Goal: Task Accomplishment & Management: Complete application form

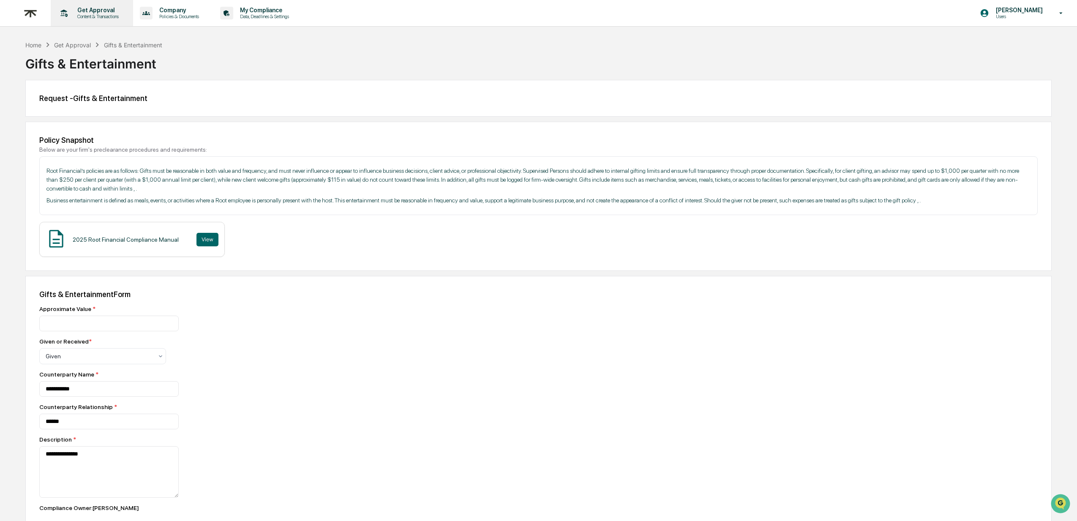
click at [99, 13] on p "Get Approval" at bounding box center [97, 10] width 52 height 7
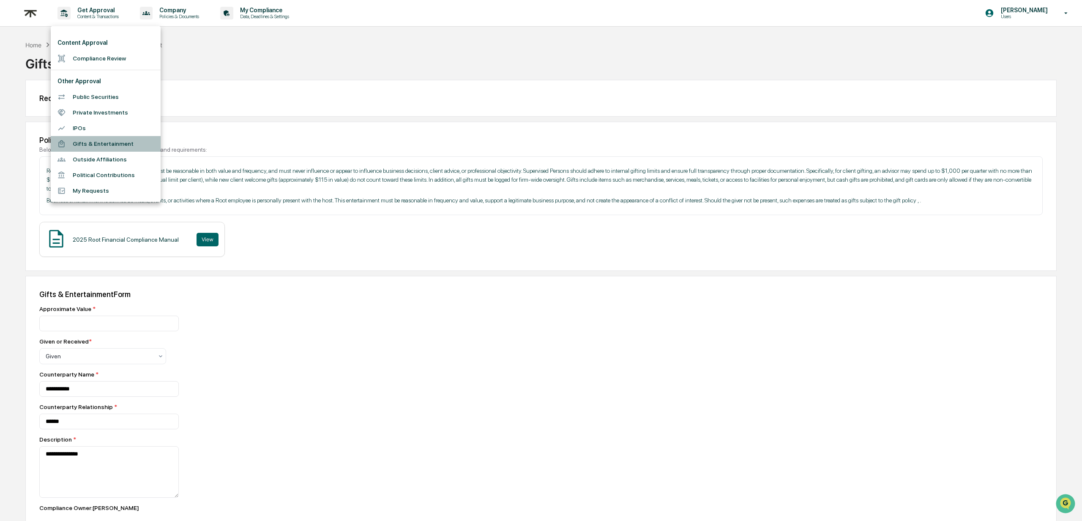
click at [94, 144] on li "Gifts & Entertainment" at bounding box center [106, 144] width 110 height 16
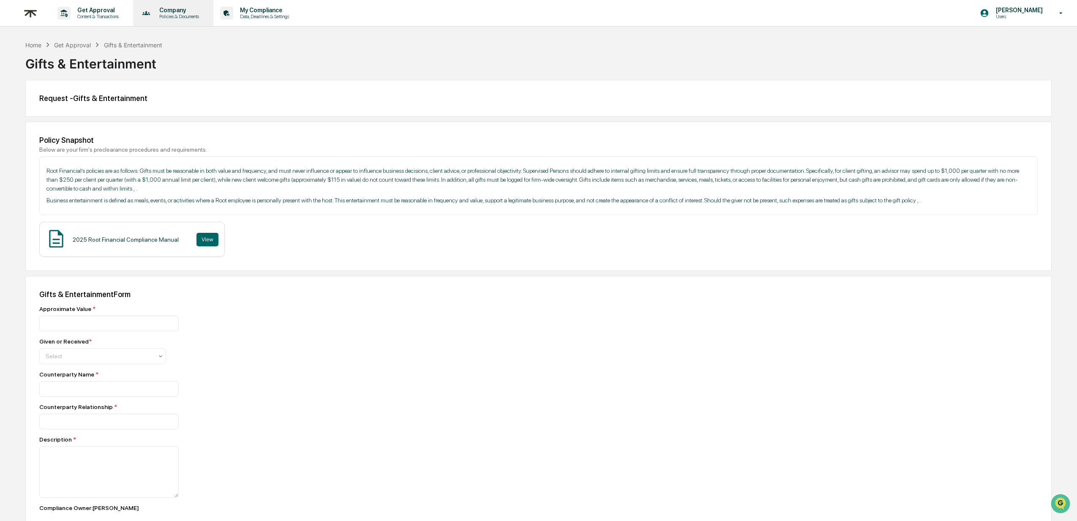
click at [175, 16] on p "Policies & Documents" at bounding box center [178, 17] width 51 height 6
click at [175, 16] on div at bounding box center [541, 260] width 1082 height 521
click at [82, 43] on div "Get Approval" at bounding box center [72, 44] width 37 height 7
click at [81, 47] on div "Get Approval" at bounding box center [72, 44] width 37 height 7
click at [133, 39] on div "Get Approval Content & Transactions Company Policies & Documents My Compliance …" at bounding box center [538, 312] width 1077 height 625
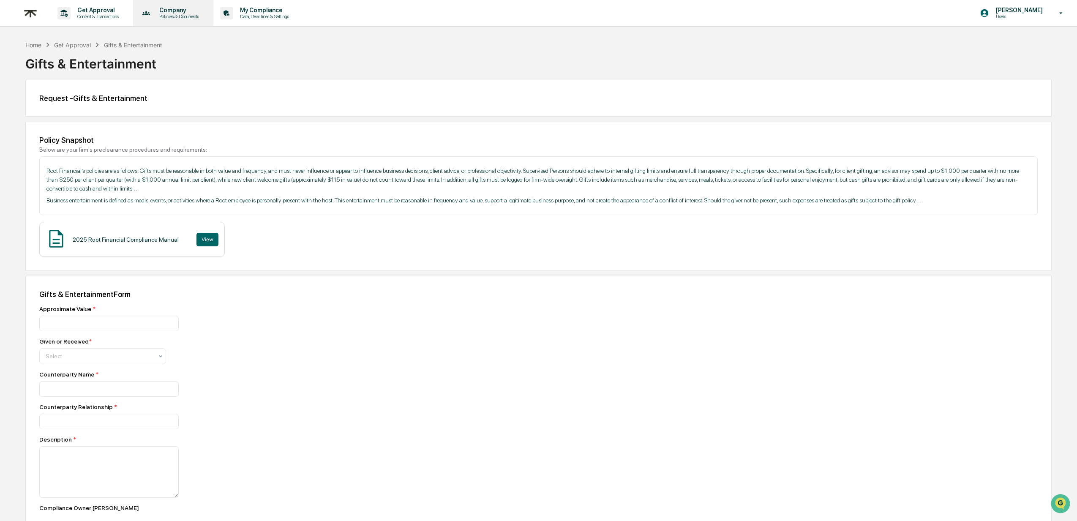
click at [182, 20] on div "Company Policies & Documents" at bounding box center [172, 13] width 72 height 26
click at [182, 20] on div at bounding box center [541, 260] width 1082 height 521
click at [259, 10] on p "My Compliance" at bounding box center [263, 10] width 60 height 7
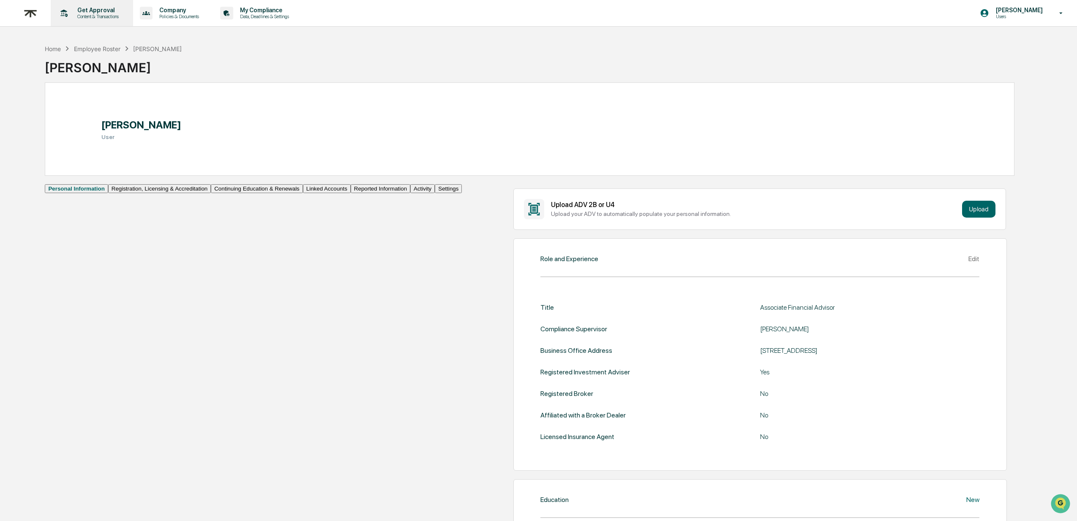
click at [87, 14] on p "Content & Transactions" at bounding box center [97, 17] width 52 height 6
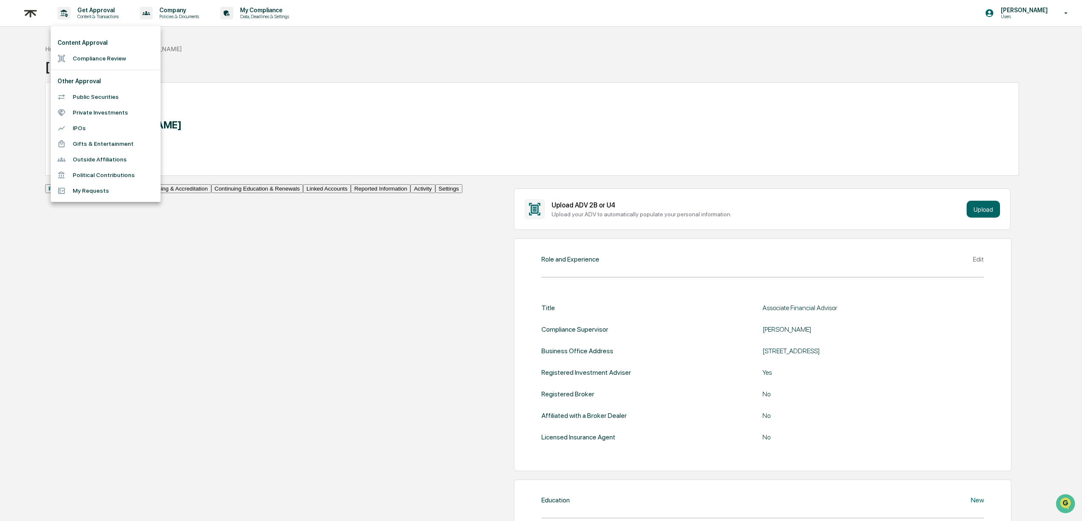
click at [100, 196] on li "My Requests" at bounding box center [106, 191] width 110 height 16
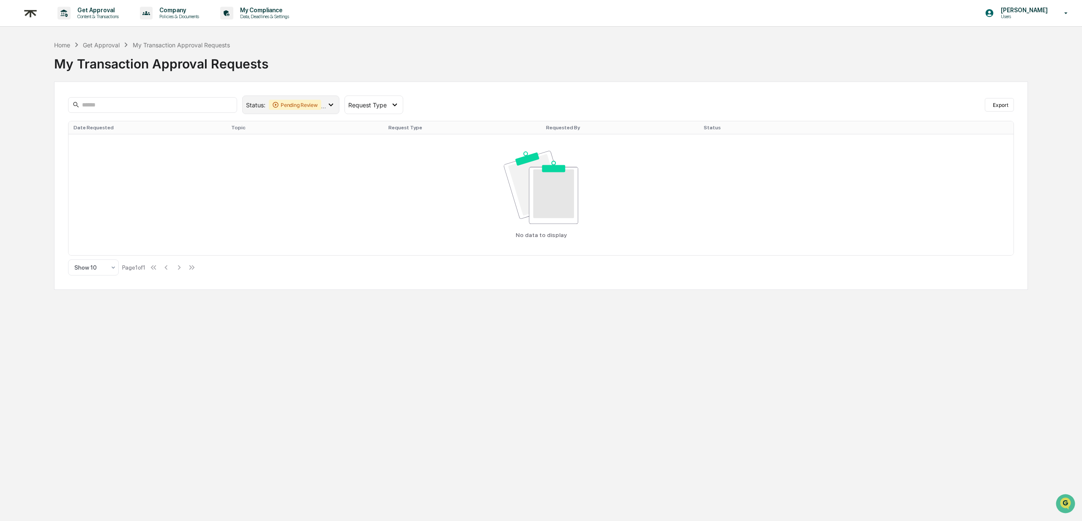
click at [273, 106] on icon at bounding box center [275, 104] width 5 height 5
click at [294, 175] on div "Approved" at bounding box center [279, 177] width 38 height 10
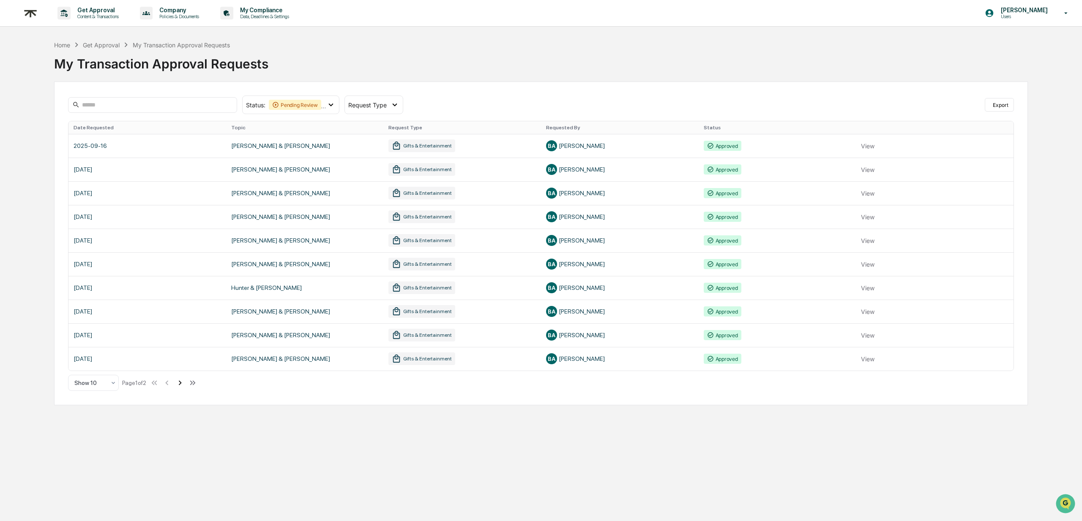
click at [185, 383] on icon at bounding box center [179, 382] width 9 height 9
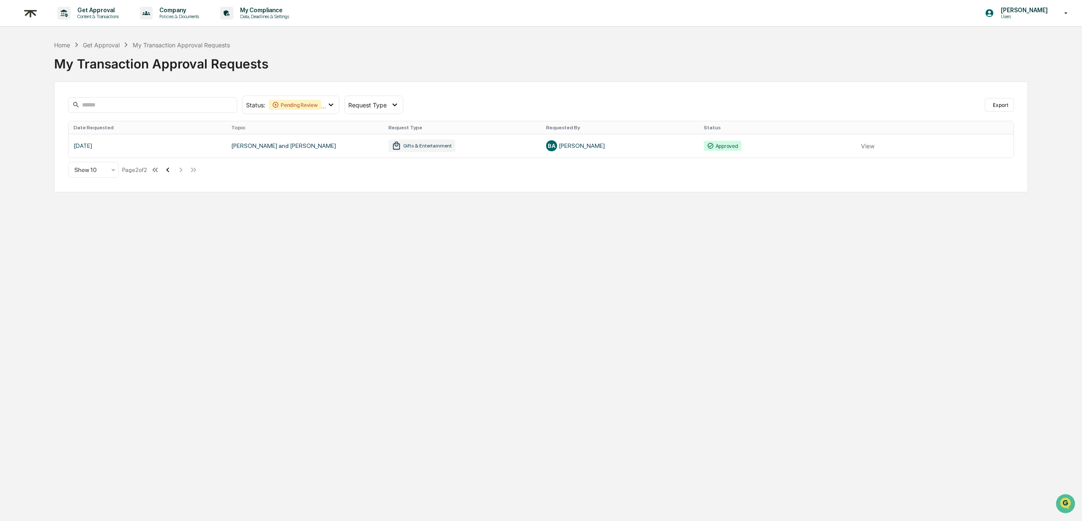
click at [172, 170] on icon at bounding box center [167, 169] width 9 height 9
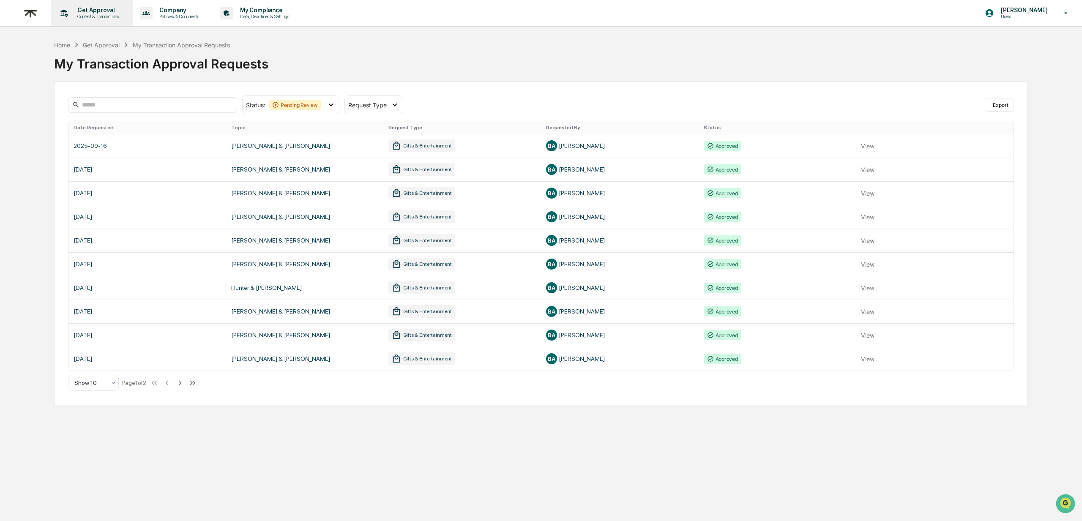
click at [99, 14] on p "Content & Transactions" at bounding box center [97, 17] width 52 height 6
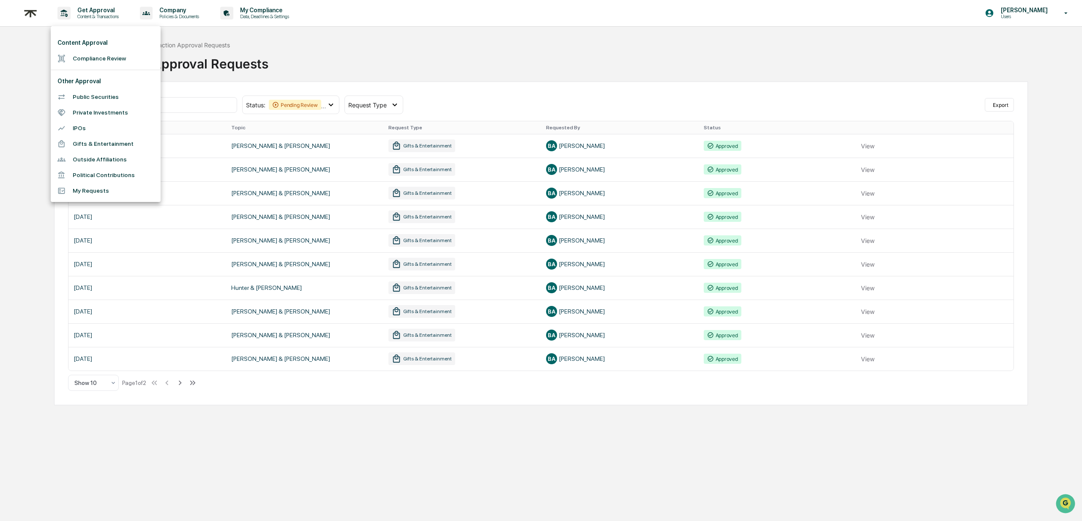
click at [114, 145] on li "Gifts & Entertainment" at bounding box center [106, 144] width 110 height 16
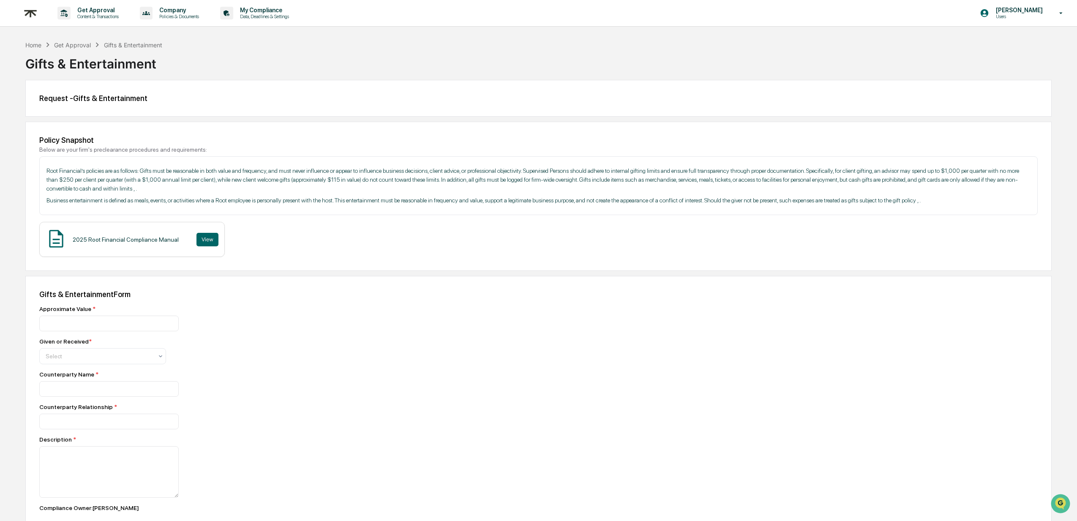
scroll to position [78, 0]
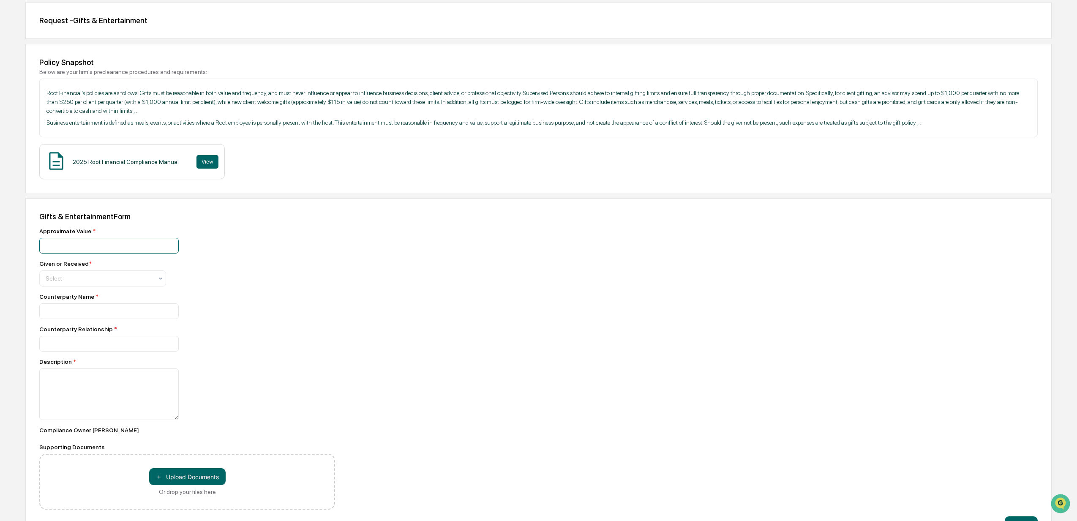
click at [109, 253] on input "number" at bounding box center [108, 246] width 139 height 16
type input "***"
click at [68, 283] on div at bounding box center [99, 278] width 107 height 8
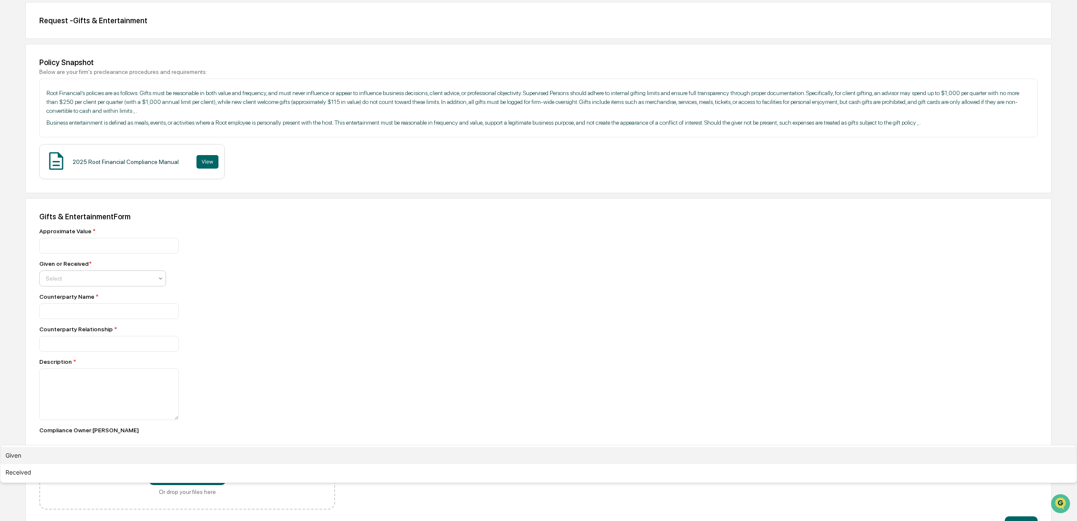
click at [74, 447] on div "Given" at bounding box center [538, 455] width 1076 height 17
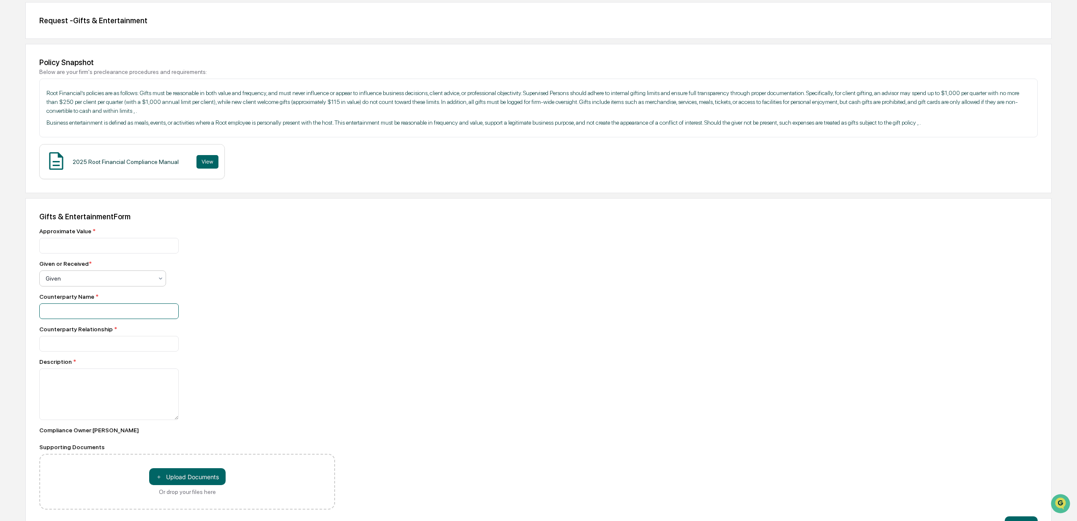
click at [75, 319] on input at bounding box center [108, 311] width 139 height 16
type input "**********"
type input "******"
type textarea "**********"
click at [249, 348] on div "******" at bounding box center [187, 344] width 296 height 16
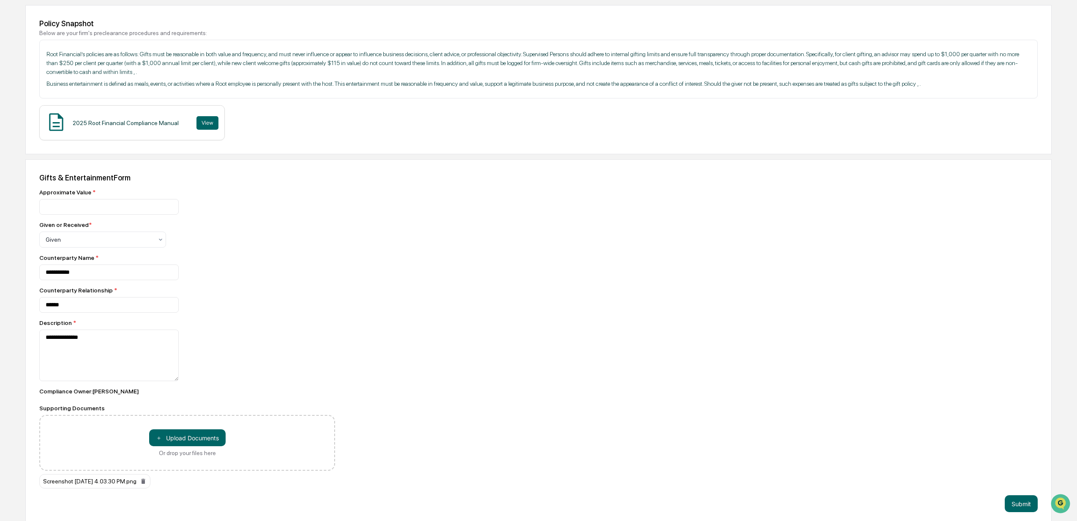
scroll to position [134, 0]
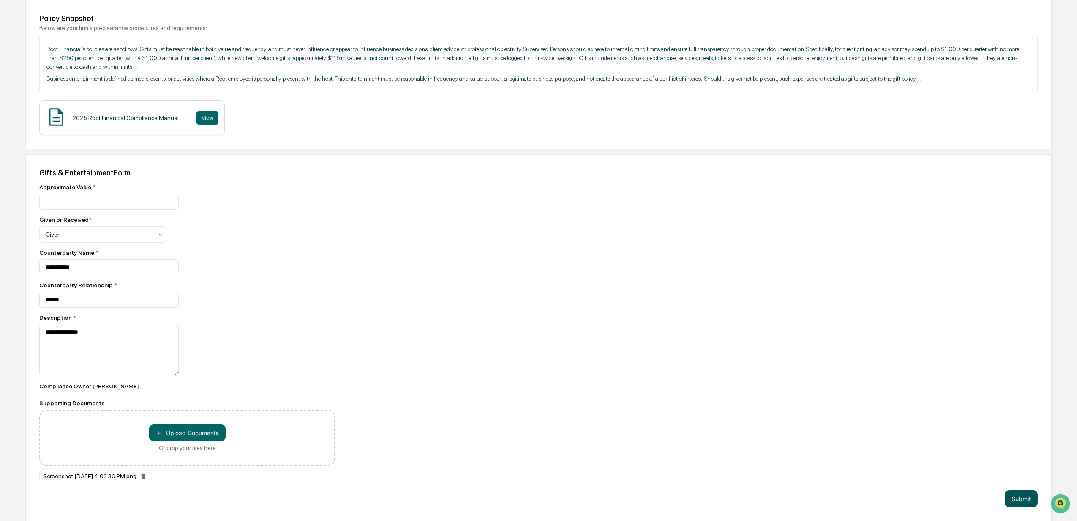
click at [1021, 498] on button "Submit" at bounding box center [1021, 498] width 33 height 17
